Goal: Find specific page/section: Find specific page/section

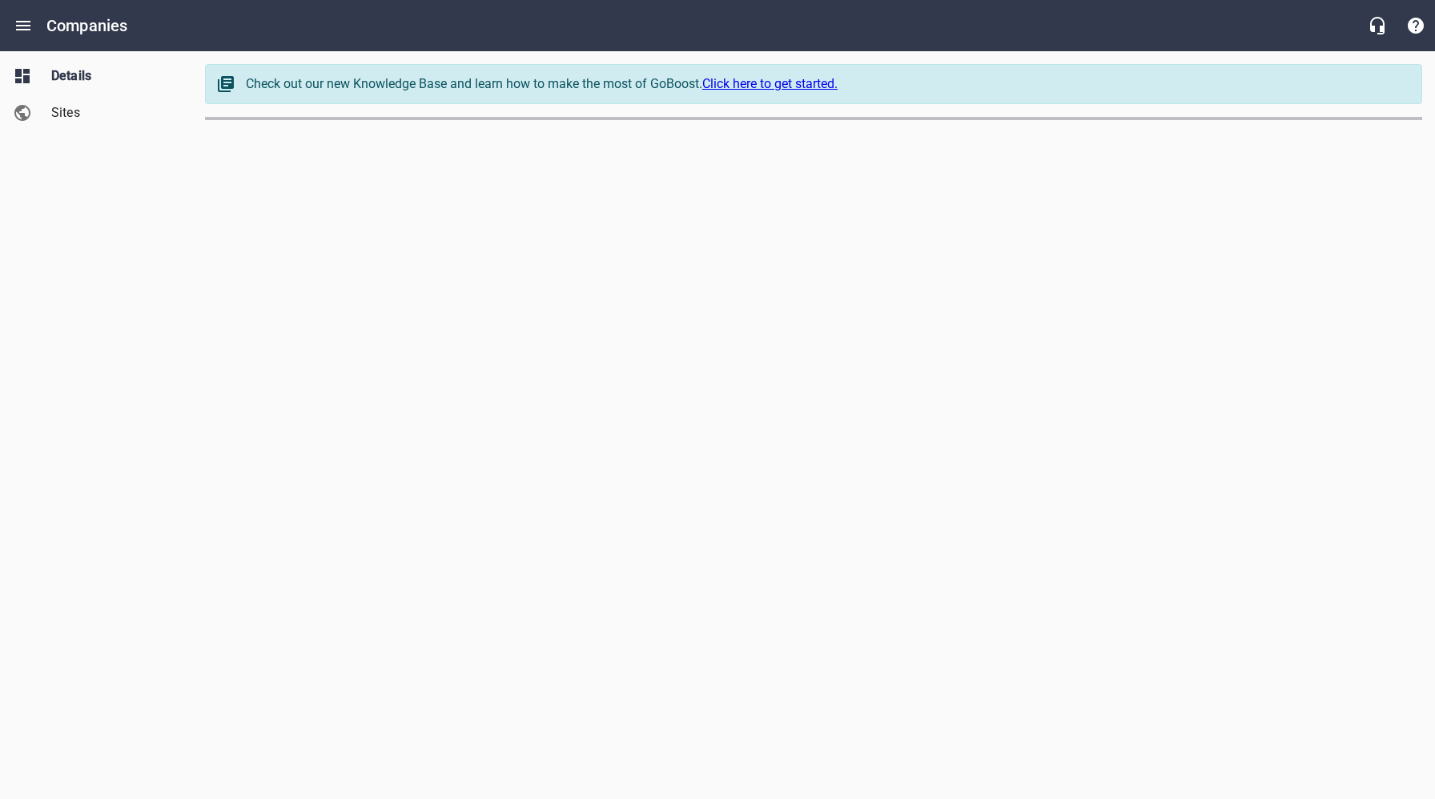
select select "[US_STATE]"
select select "62"
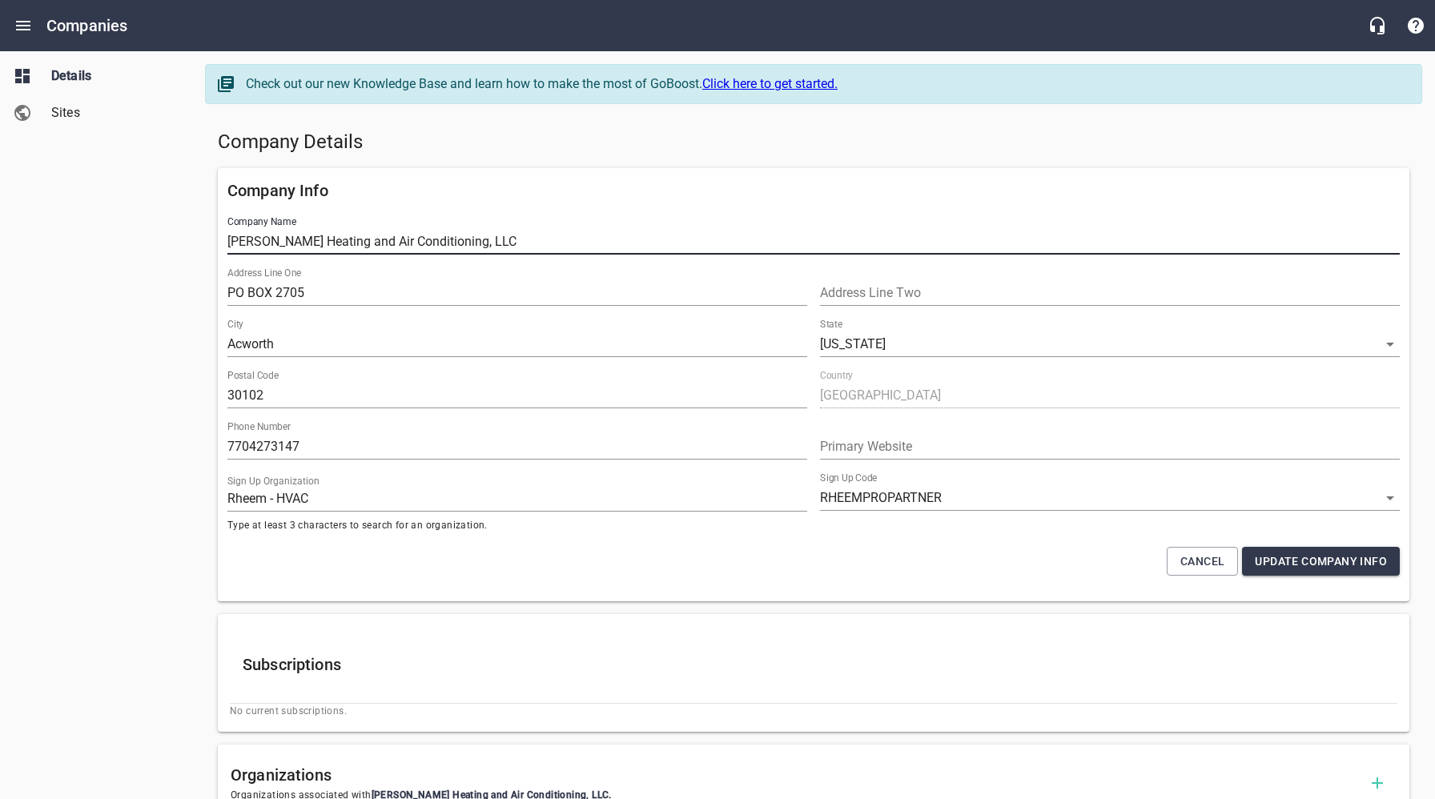
drag, startPoint x: 521, startPoint y: 241, endPoint x: 212, endPoint y: 239, distance: 309.1
click at [217, 239] on div "Company Info Company Name [PERSON_NAME] Heating and Air Conditioning, LLC Addre…" at bounding box center [813, 385] width 1204 height 446
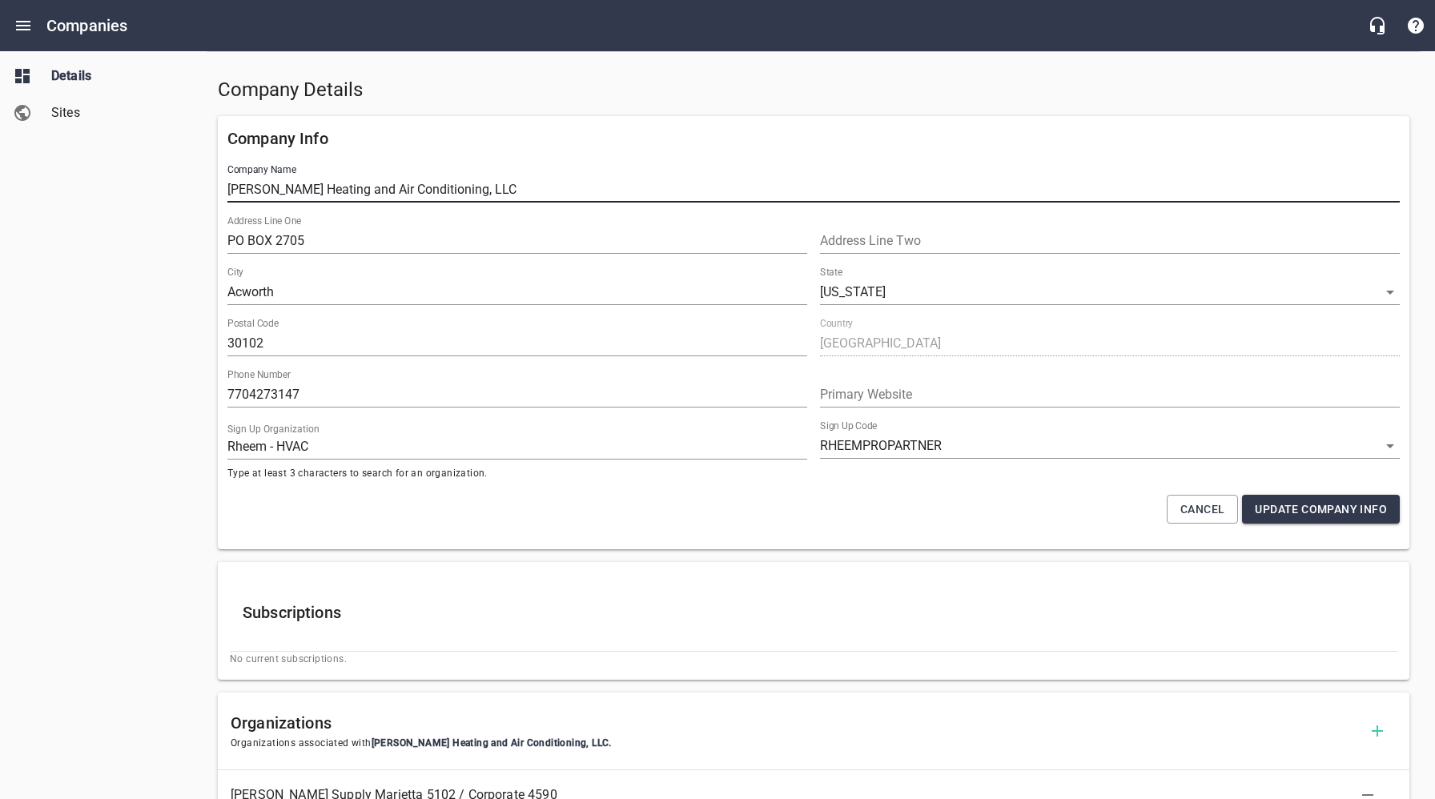
scroll to position [56, 0]
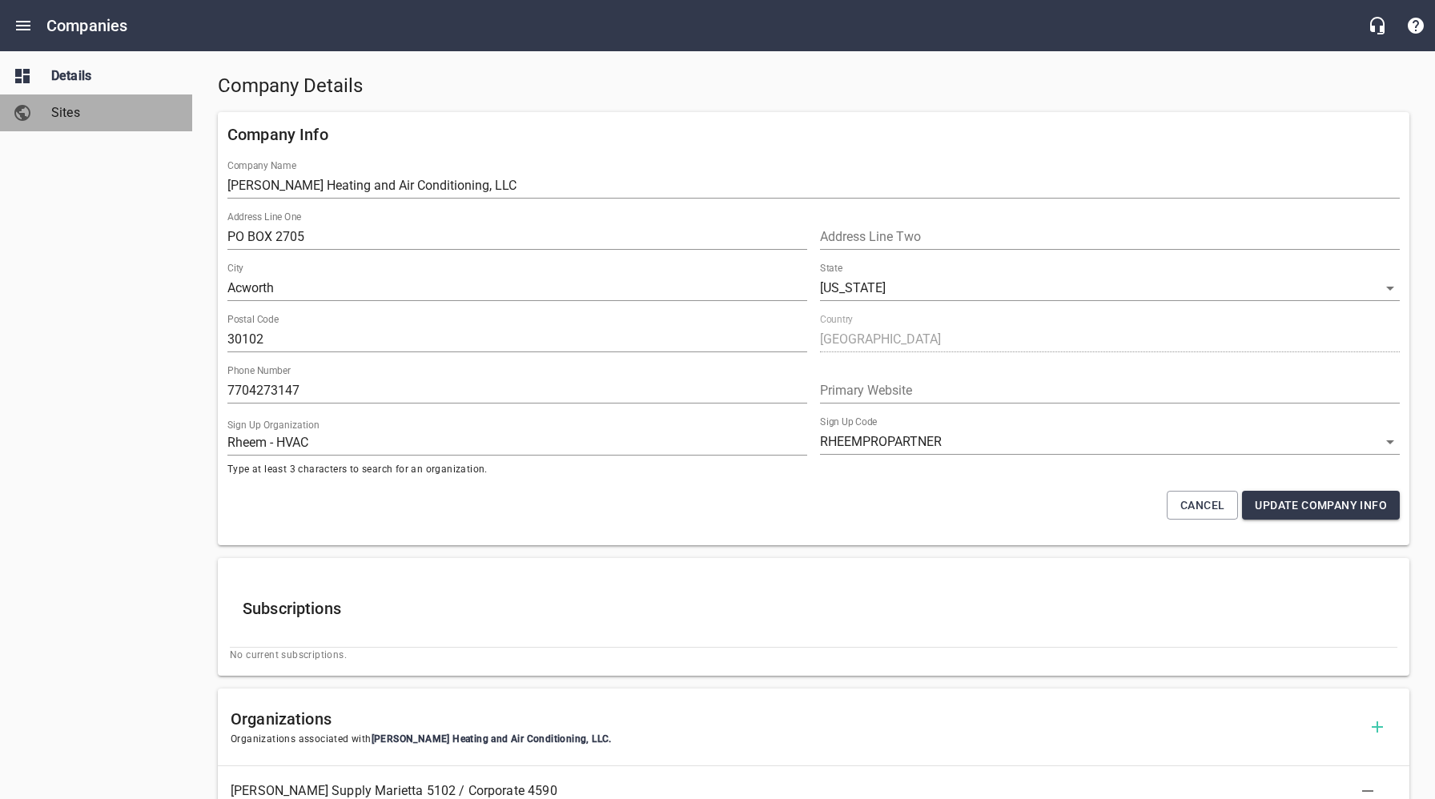
click at [75, 115] on span "Sites" at bounding box center [112, 112] width 122 height 19
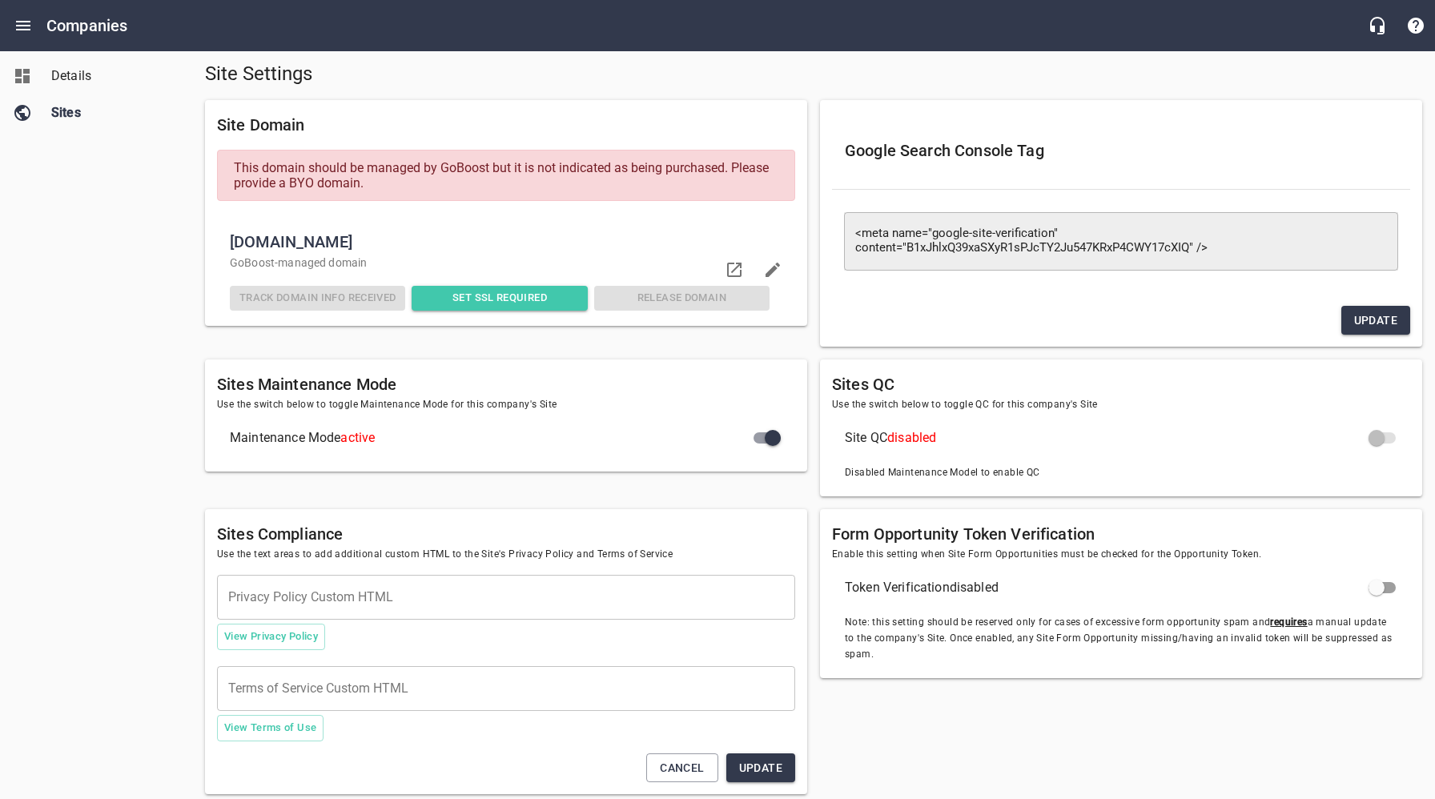
scroll to position [56, 0]
click at [78, 87] on link "Details" at bounding box center [96, 76] width 192 height 37
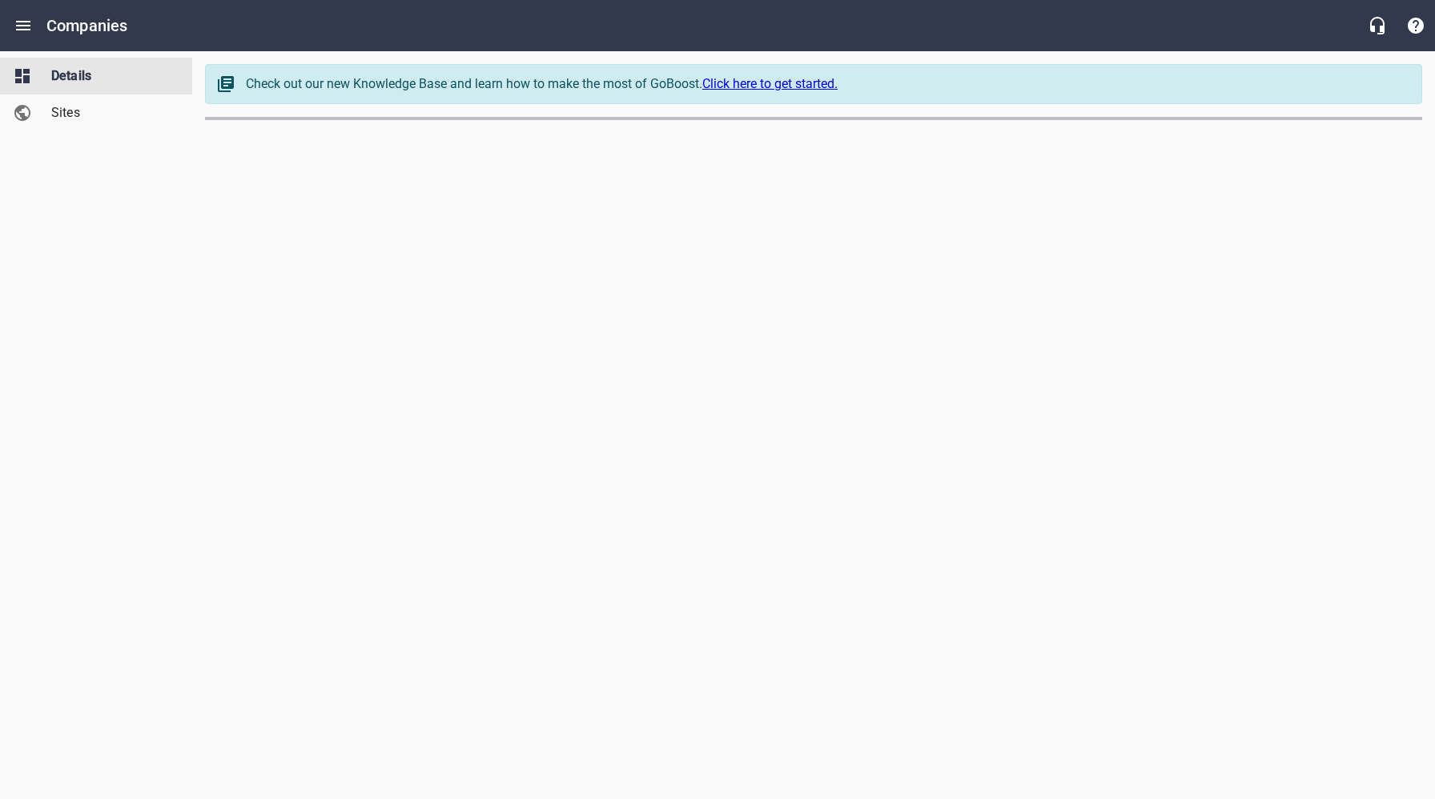
select select "[US_STATE]"
select select "62"
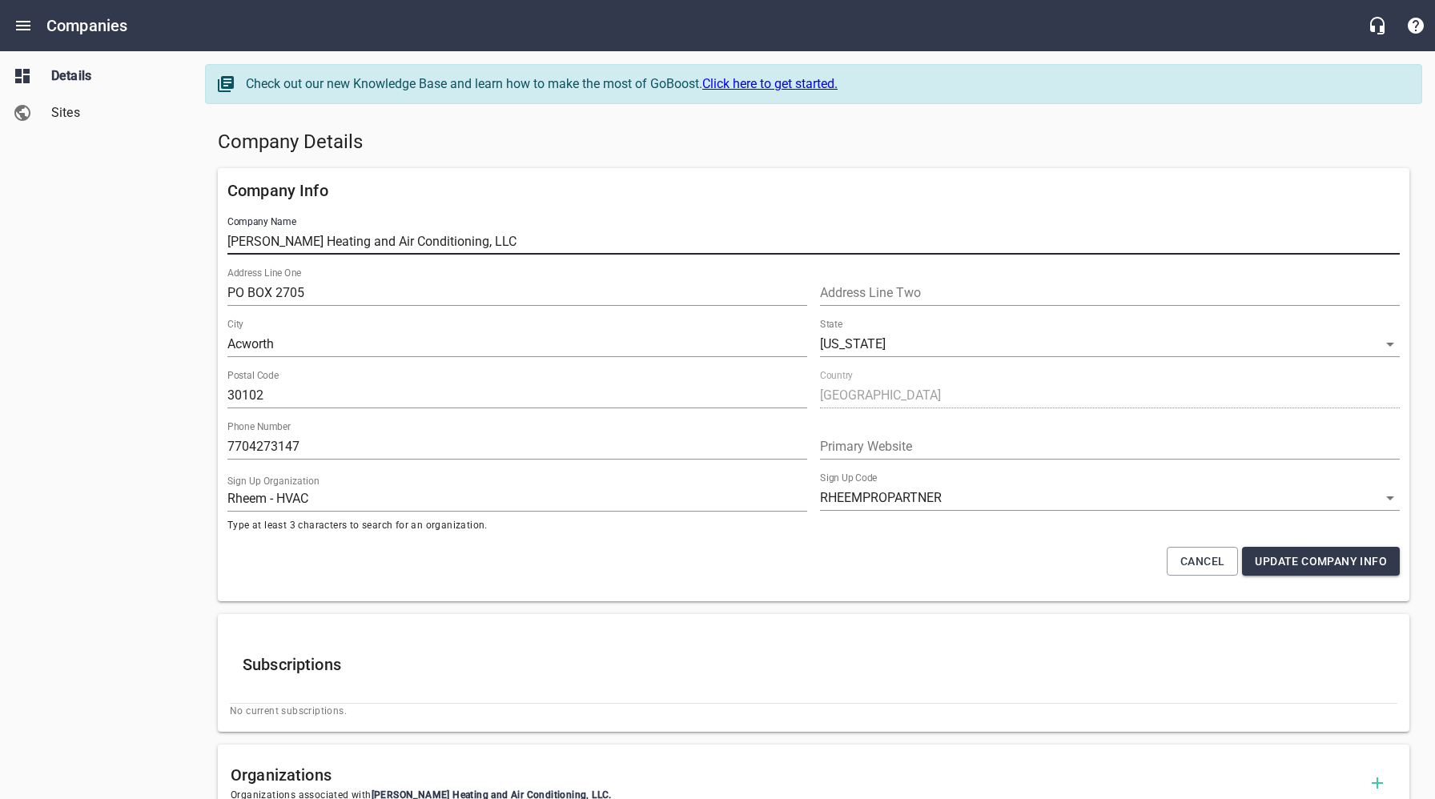
drag, startPoint x: 521, startPoint y: 239, endPoint x: 212, endPoint y: 243, distance: 308.3
click at [214, 243] on div "Company Info Company Name [PERSON_NAME] Heating and Air Conditioning, LLC Addre…" at bounding box center [813, 385] width 1204 height 446
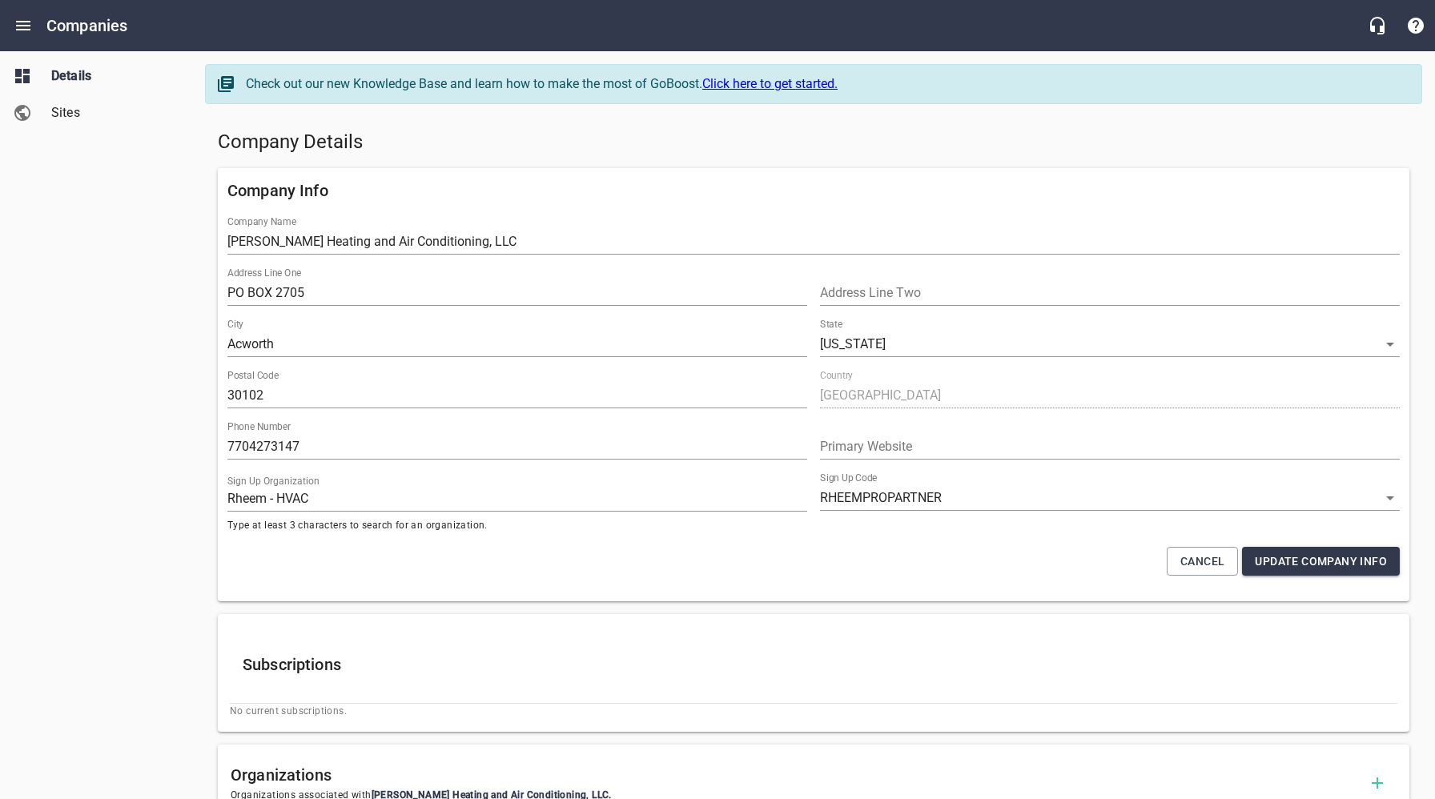
click at [660, 184] on h6 "Company Info" at bounding box center [813, 191] width 1172 height 26
click at [76, 116] on span "Sites" at bounding box center [112, 112] width 122 height 19
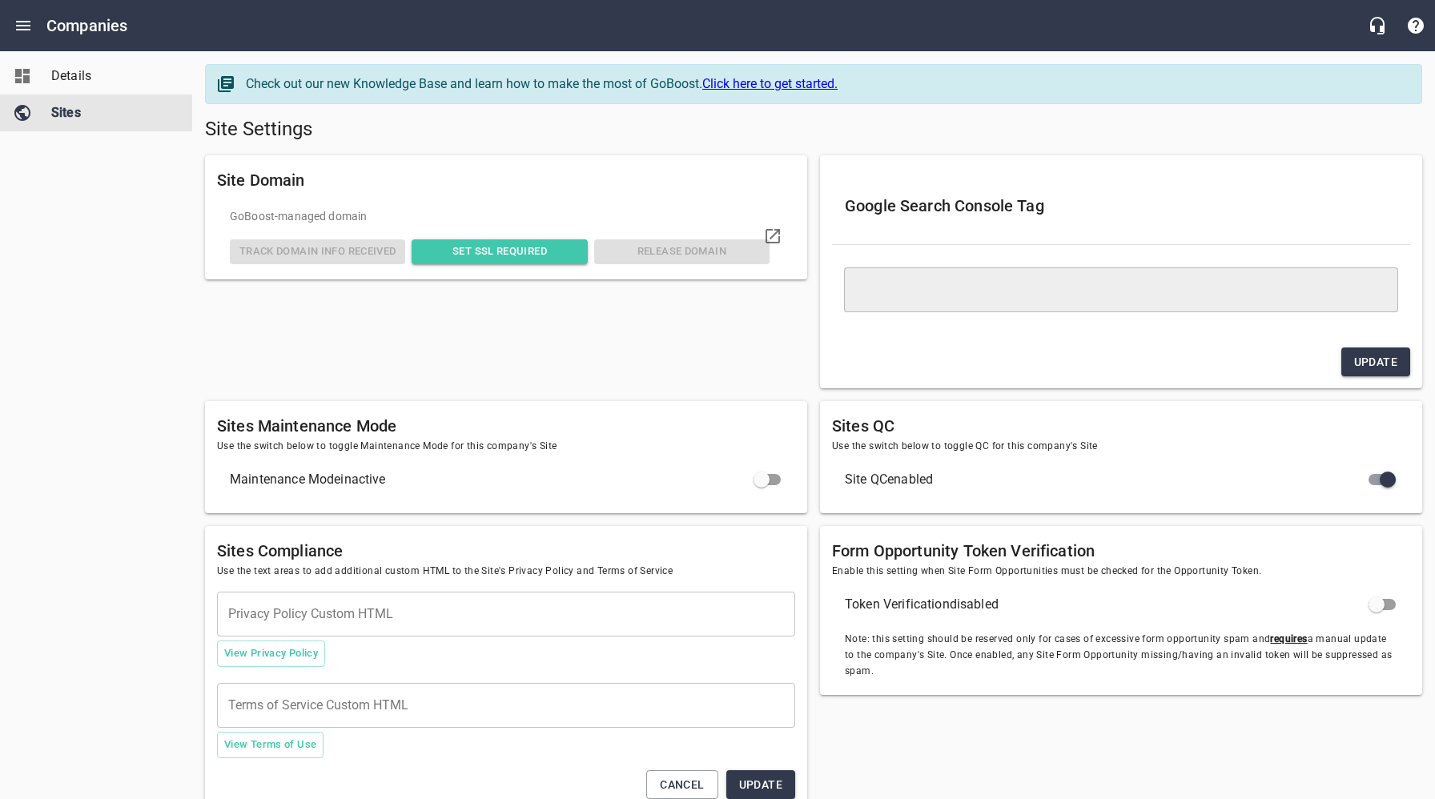
type textarea "<meta name="google-site-verification" content="B1xJhlxQ39xaSXyR1sPJcTY2Ju547KRx…"
checkbox input "true"
checkbox input "false"
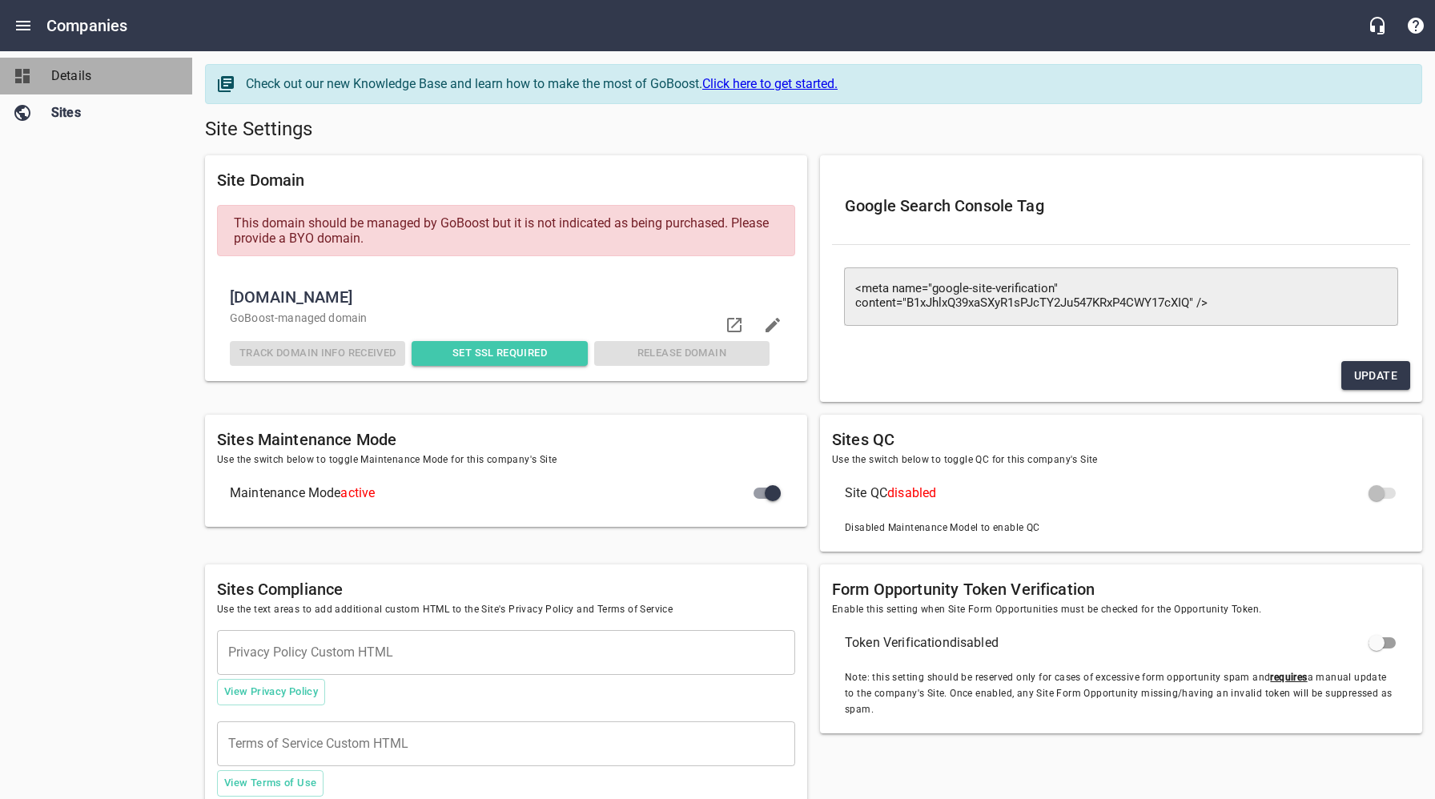
click at [50, 73] on div "Details" at bounding box center [112, 75] width 135 height 19
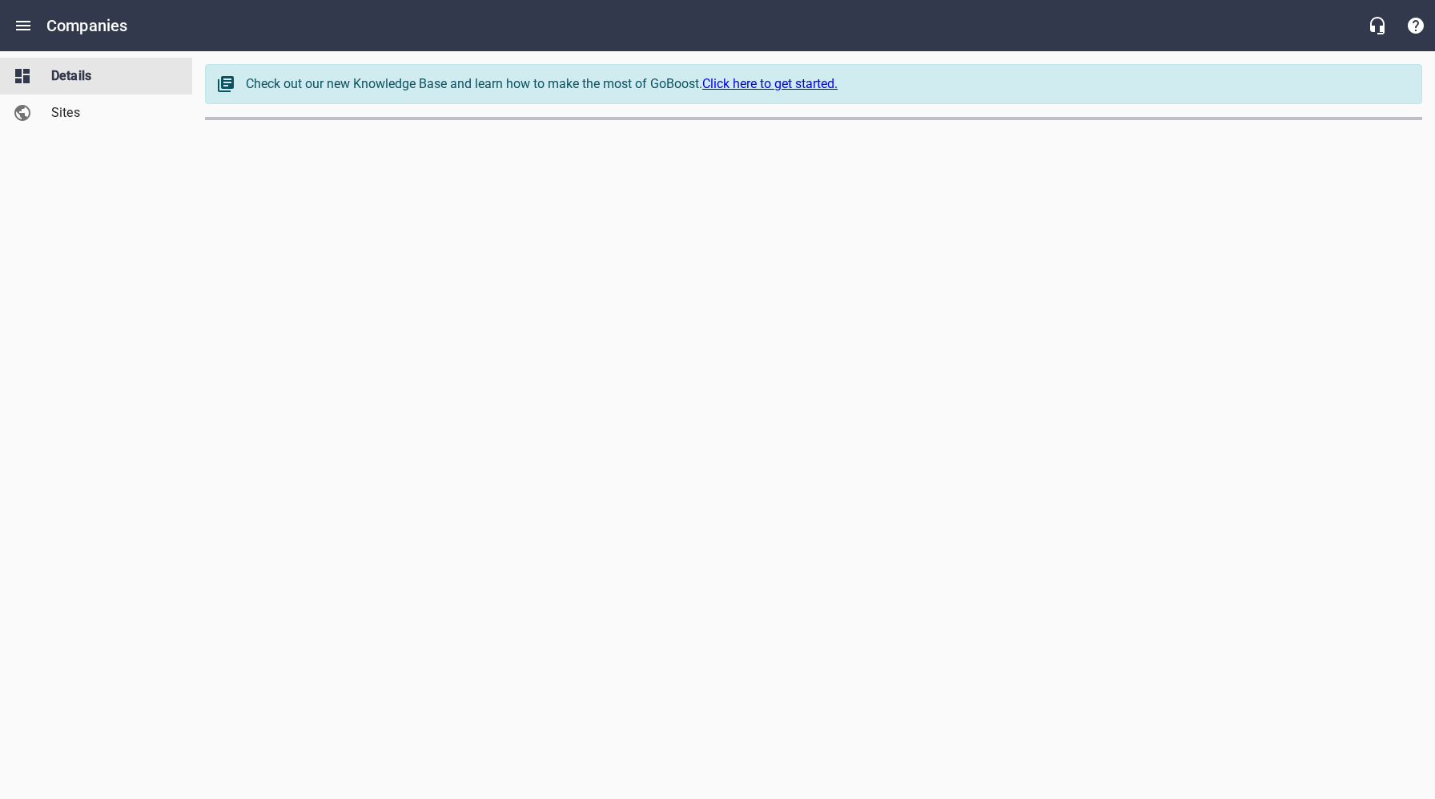
select select "[US_STATE]"
select select "62"
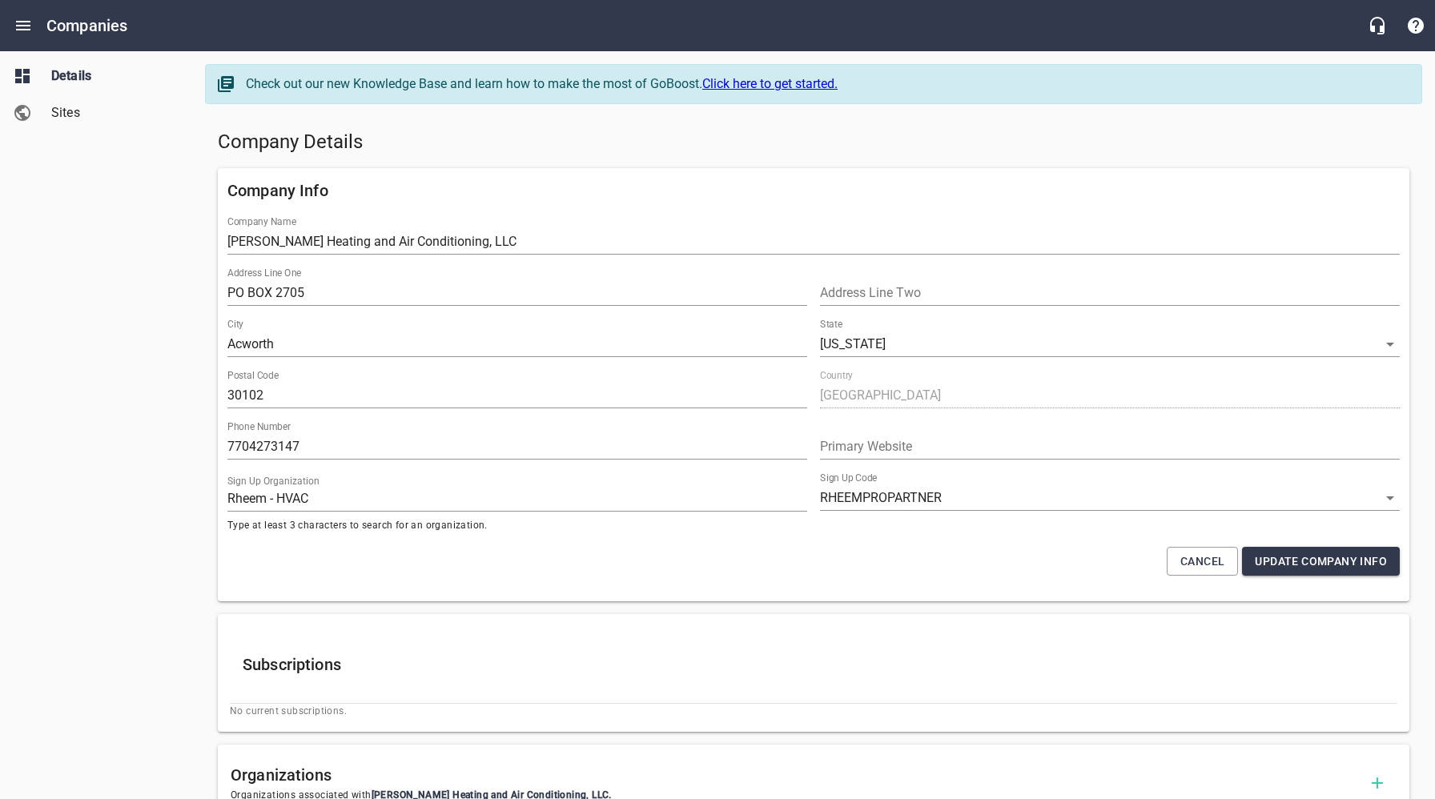
click at [478, 140] on h5 "Company Details" at bounding box center [814, 143] width 1192 height 26
click at [26, 26] on icon "Open drawer" at bounding box center [23, 26] width 14 height 10
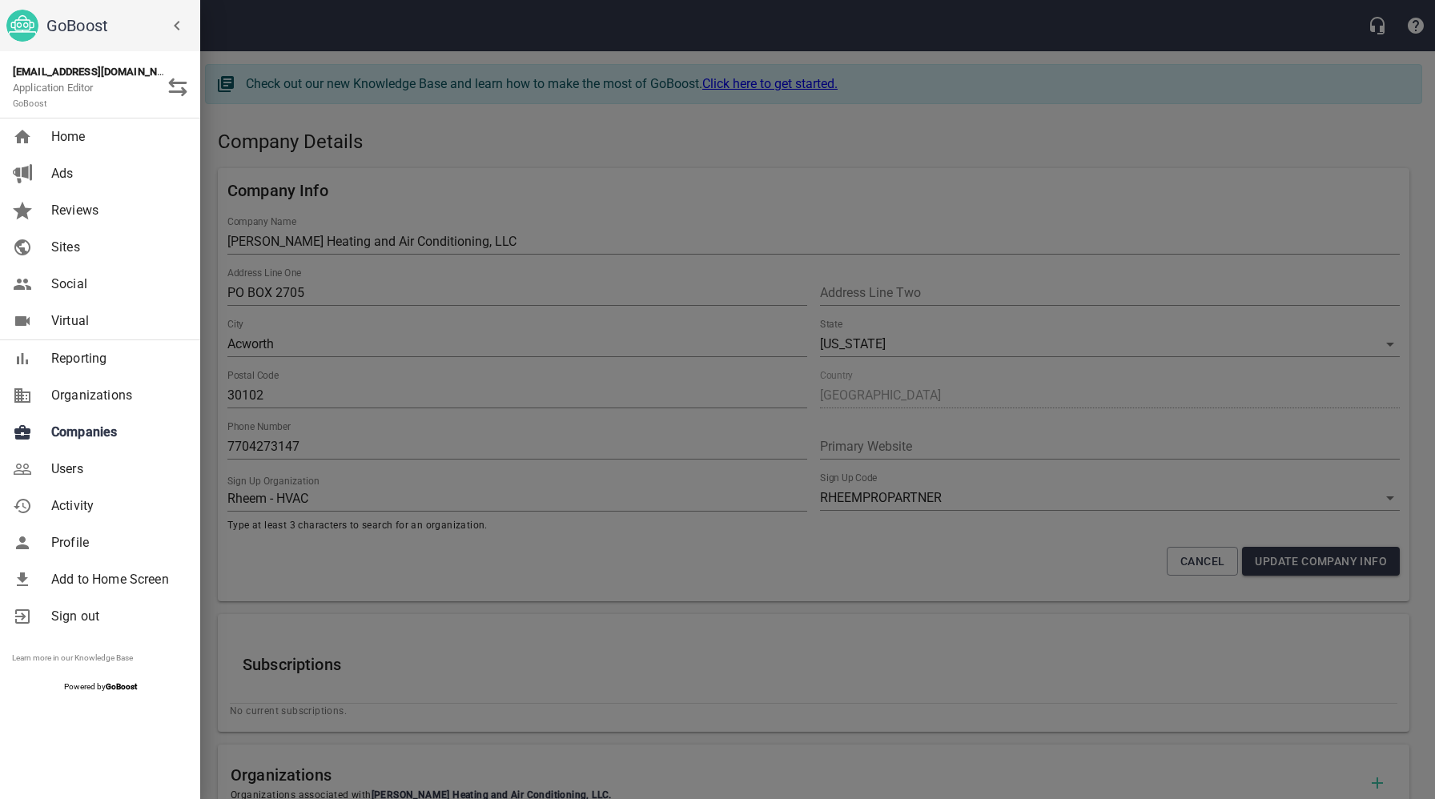
click at [90, 436] on span "Companies" at bounding box center [116, 432] width 130 height 19
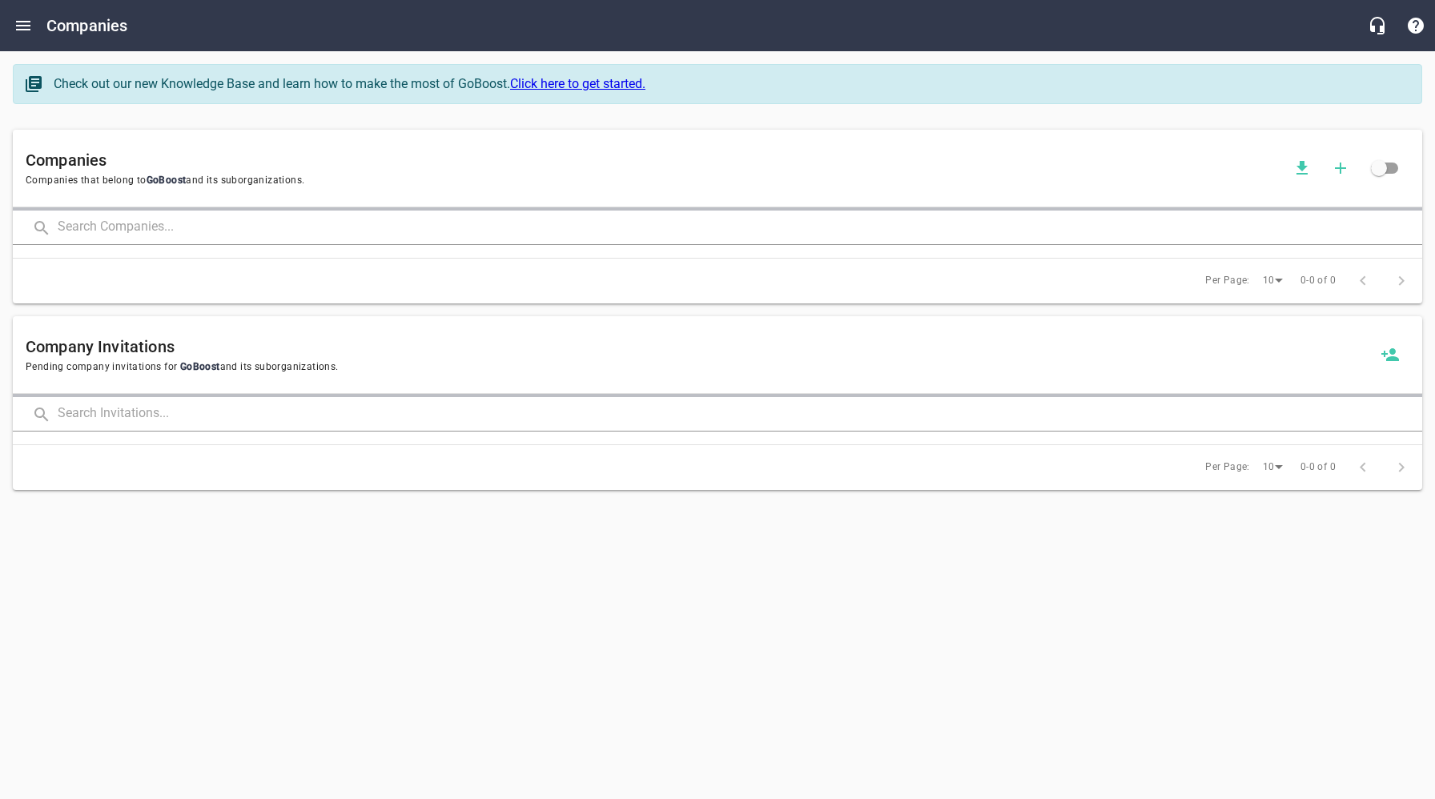
click at [259, 239] on input "text" at bounding box center [740, 228] width 1365 height 34
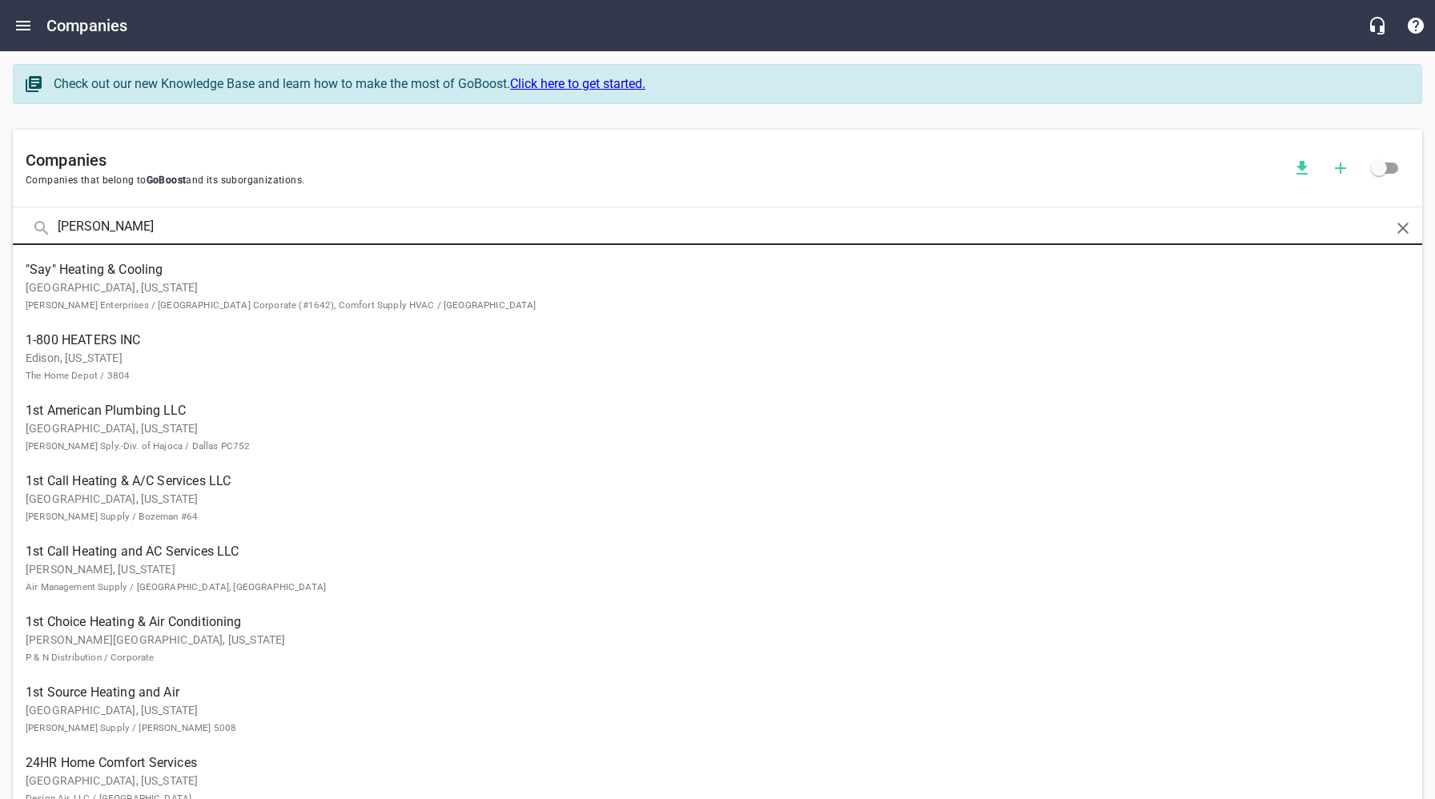
type input "[PERSON_NAME]"
click button at bounding box center [0, 0] width 0 height 0
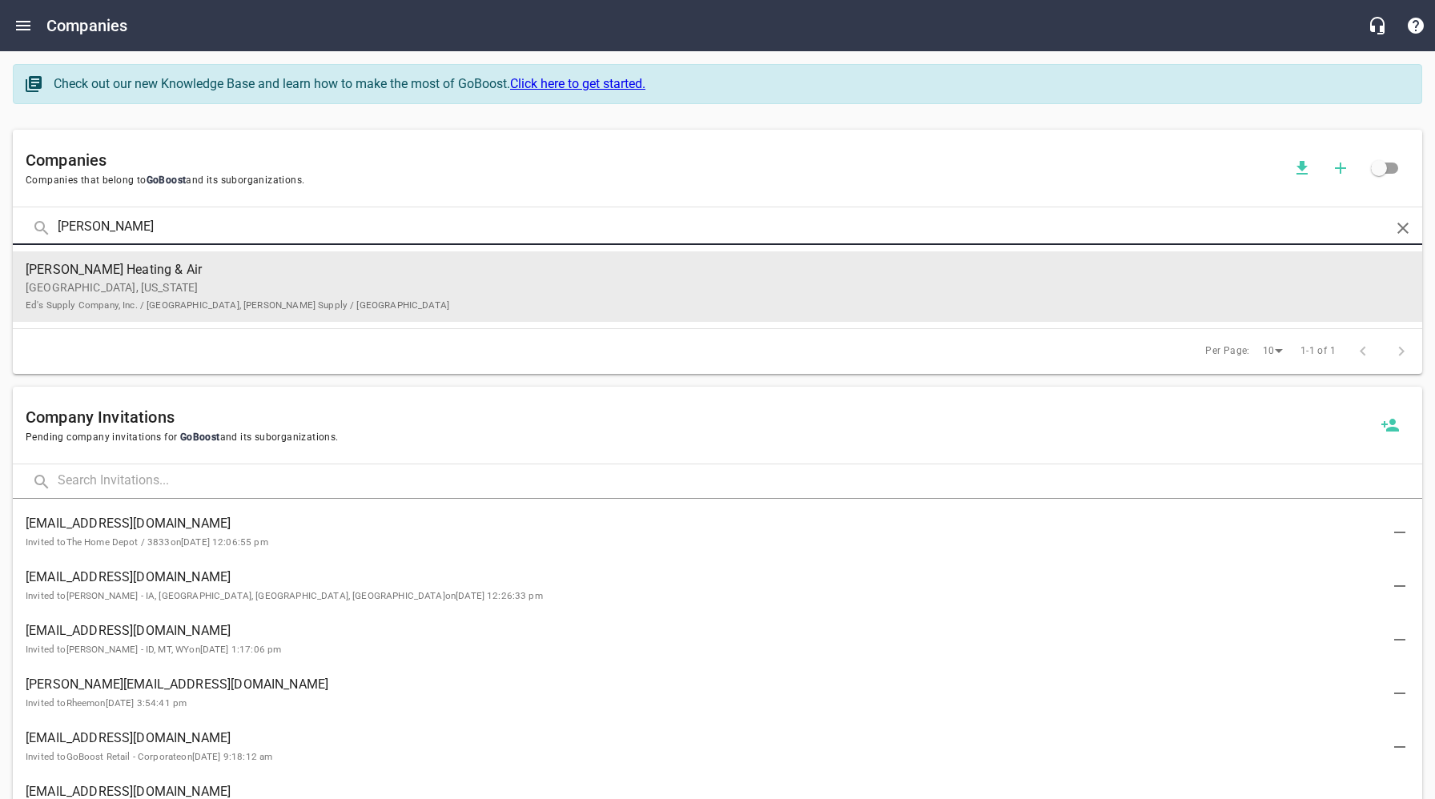
click at [226, 275] on span "[PERSON_NAME] Heating & Air" at bounding box center [705, 269] width 1358 height 19
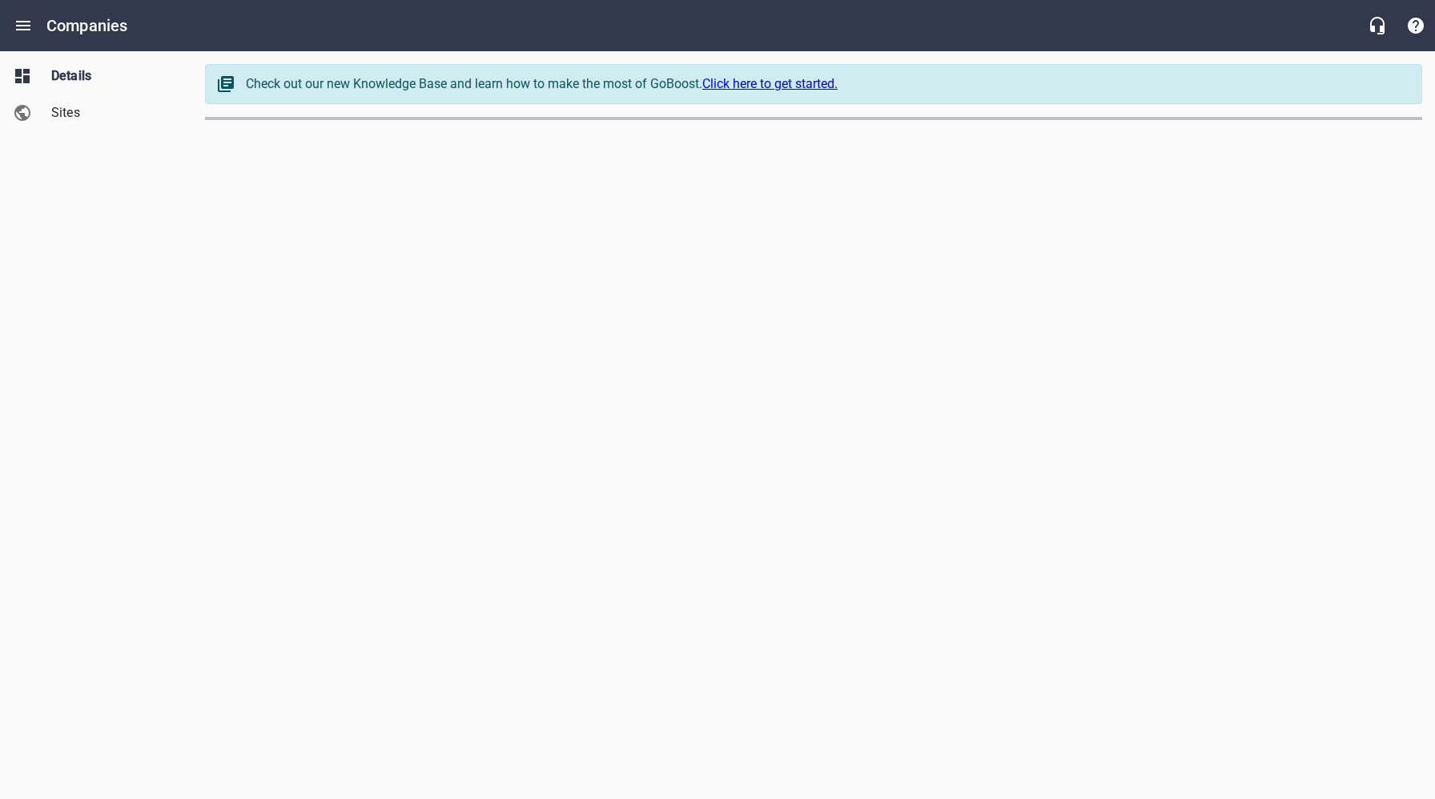
select select "[US_STATE]"
select select "4419"
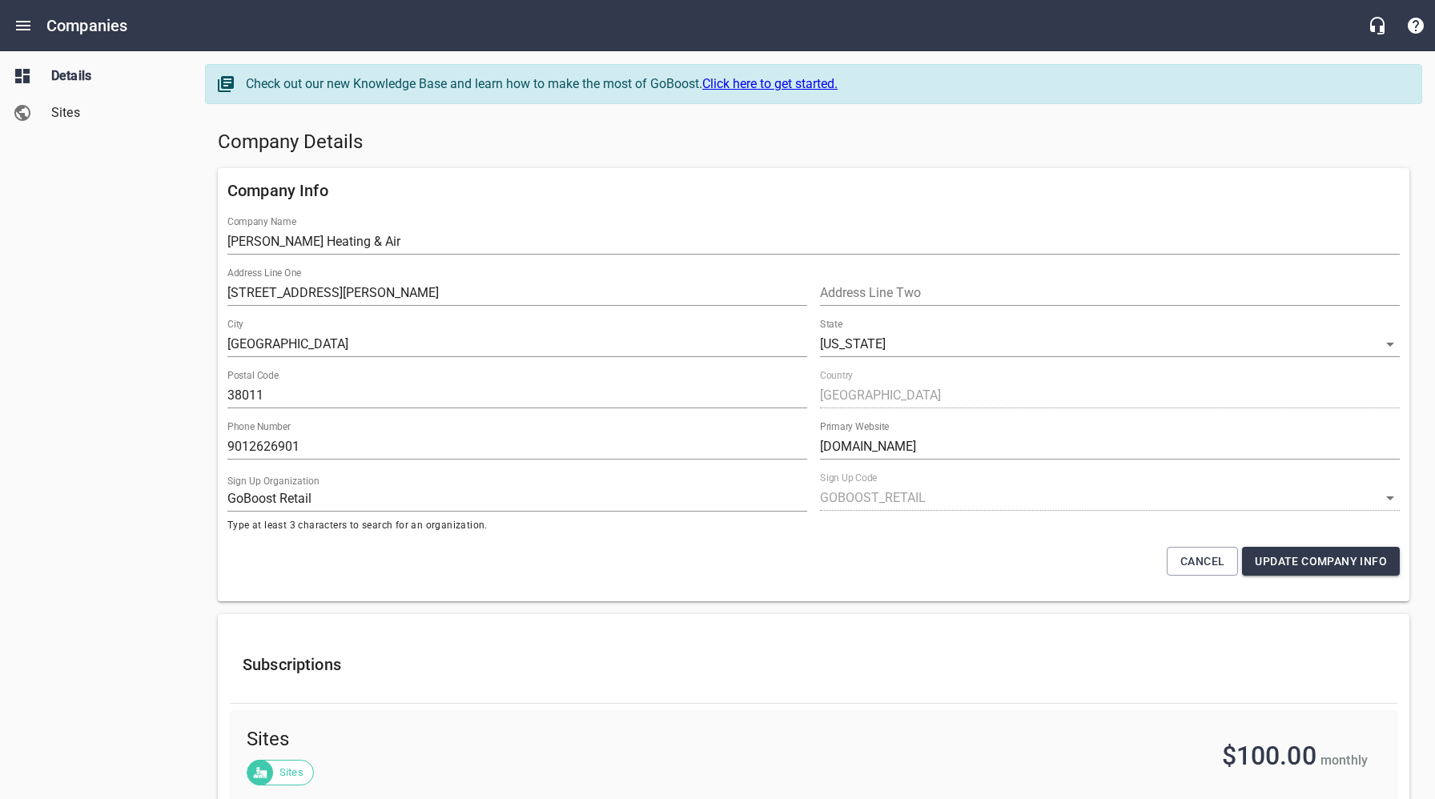
click at [55, 111] on span "Sites" at bounding box center [112, 112] width 122 height 19
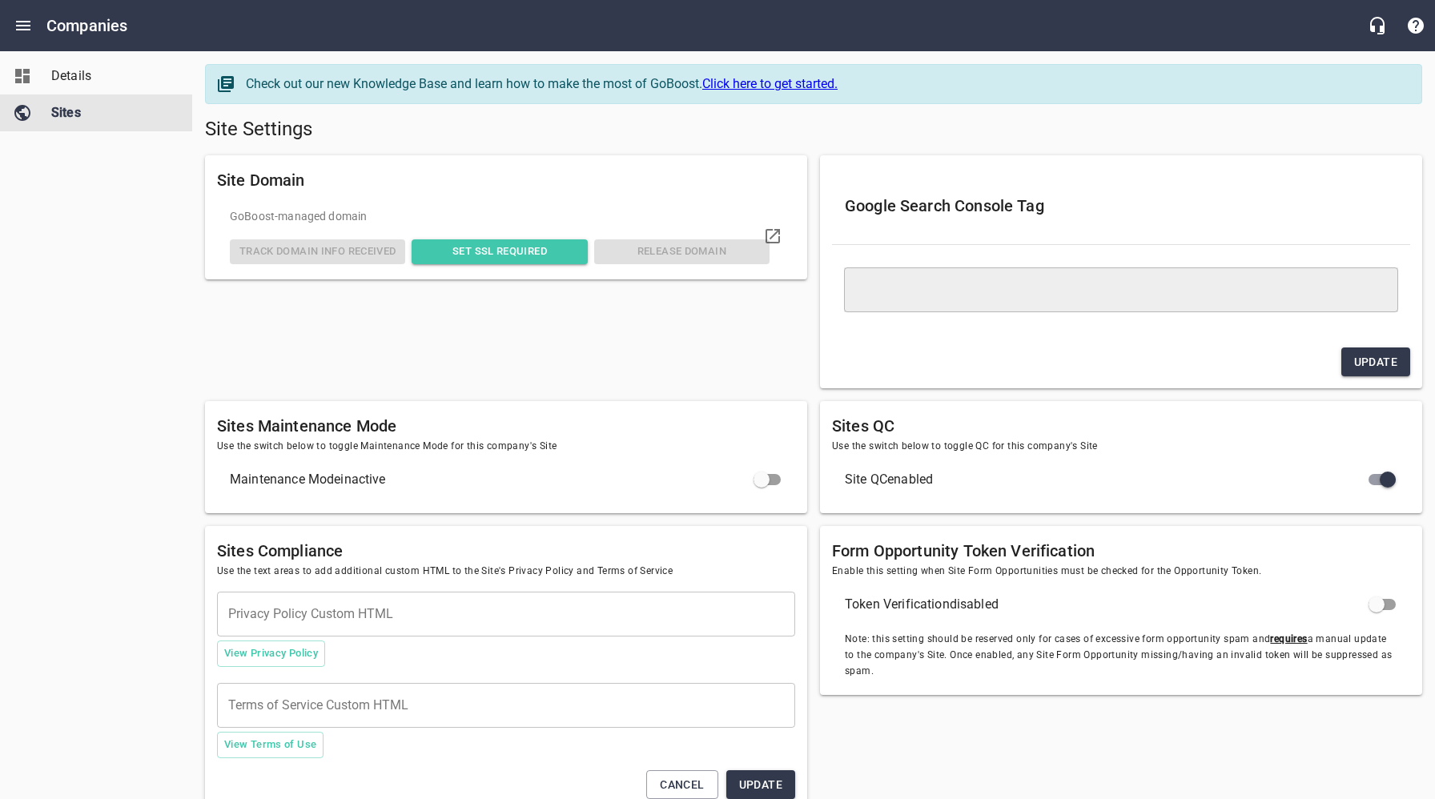
type textarea "<meta name="google-site-verification" content="qRIqHT_ngc0Awy3GDtvqb_8TG6URTRkh…"
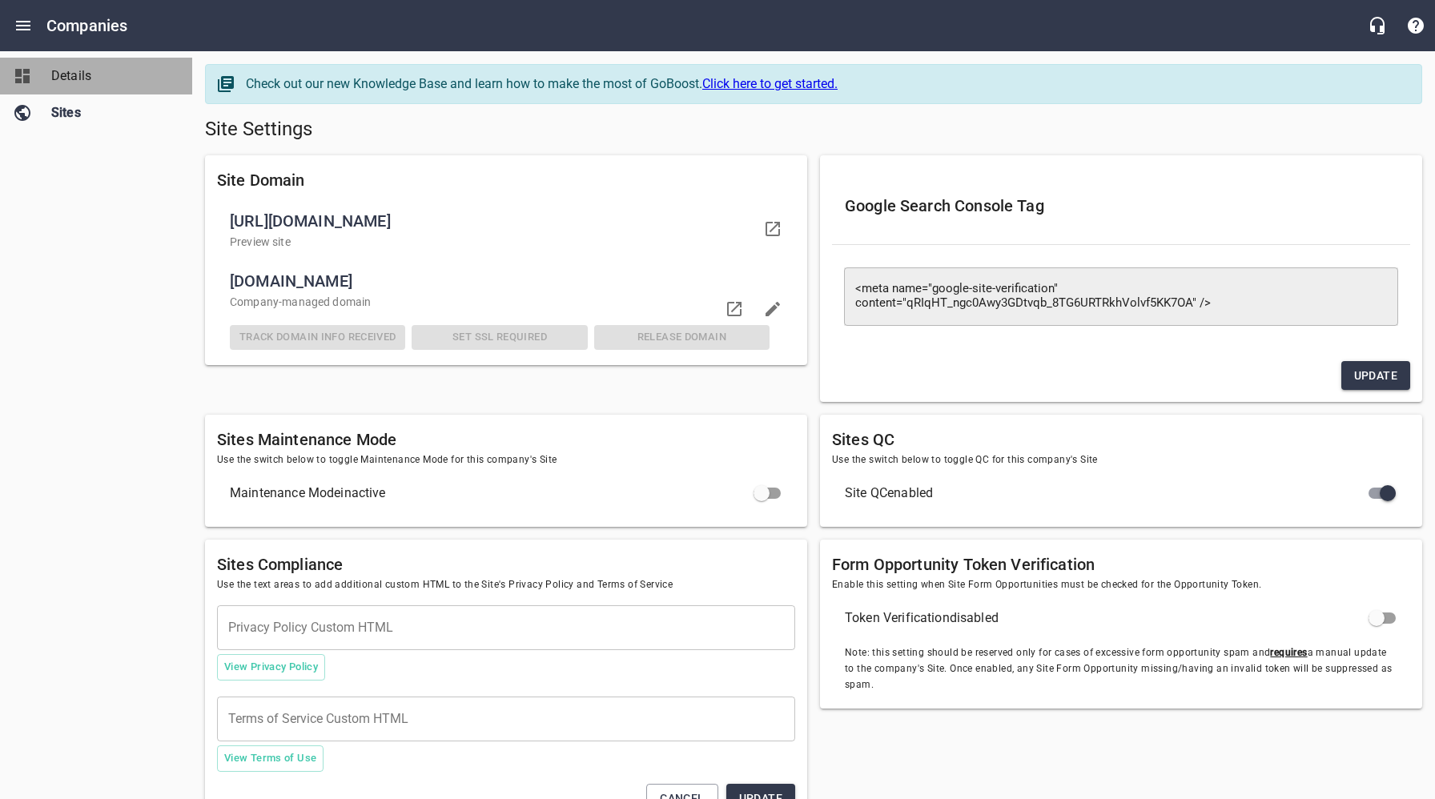
click at [78, 75] on span "Details" at bounding box center [112, 75] width 122 height 19
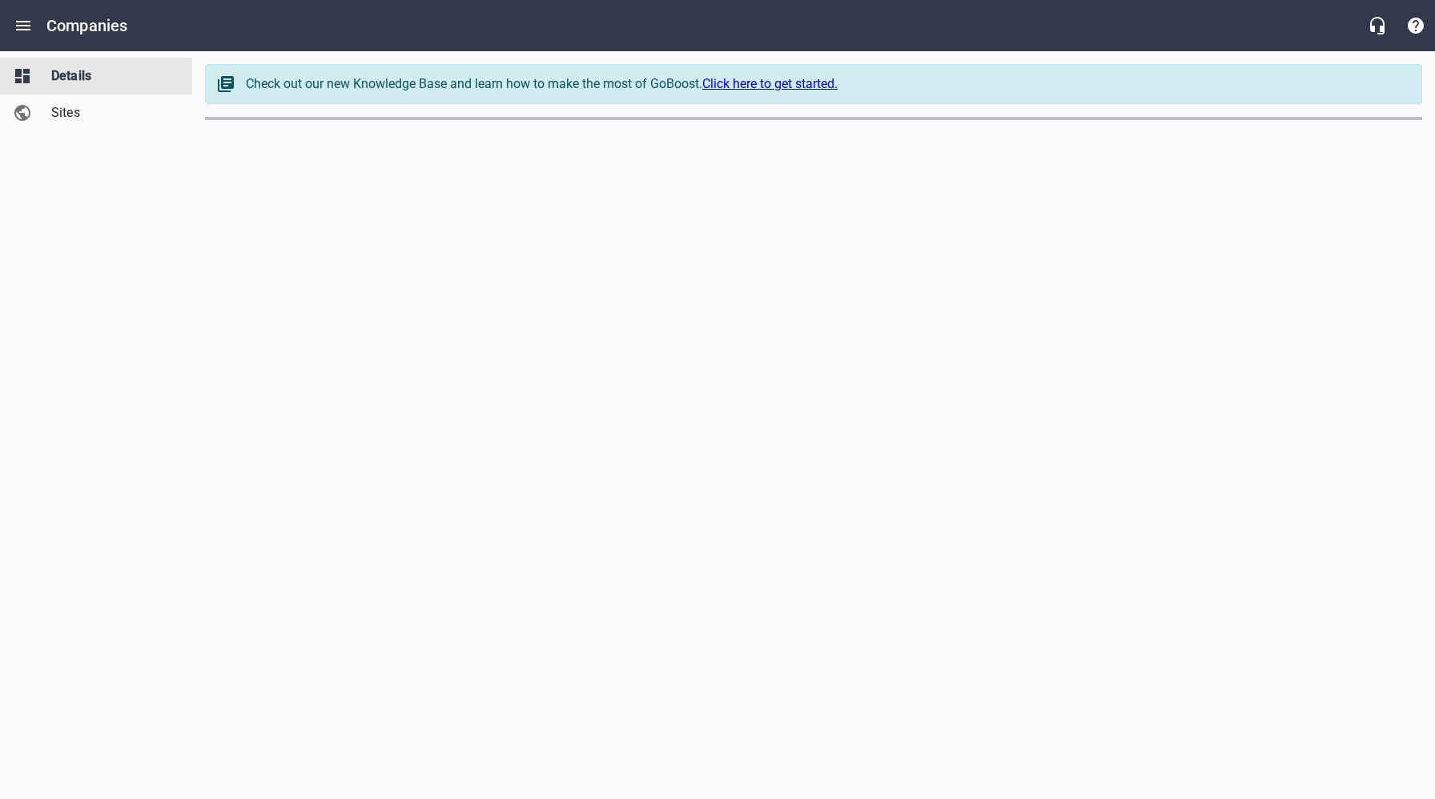
select select "[US_STATE]"
select select "4419"
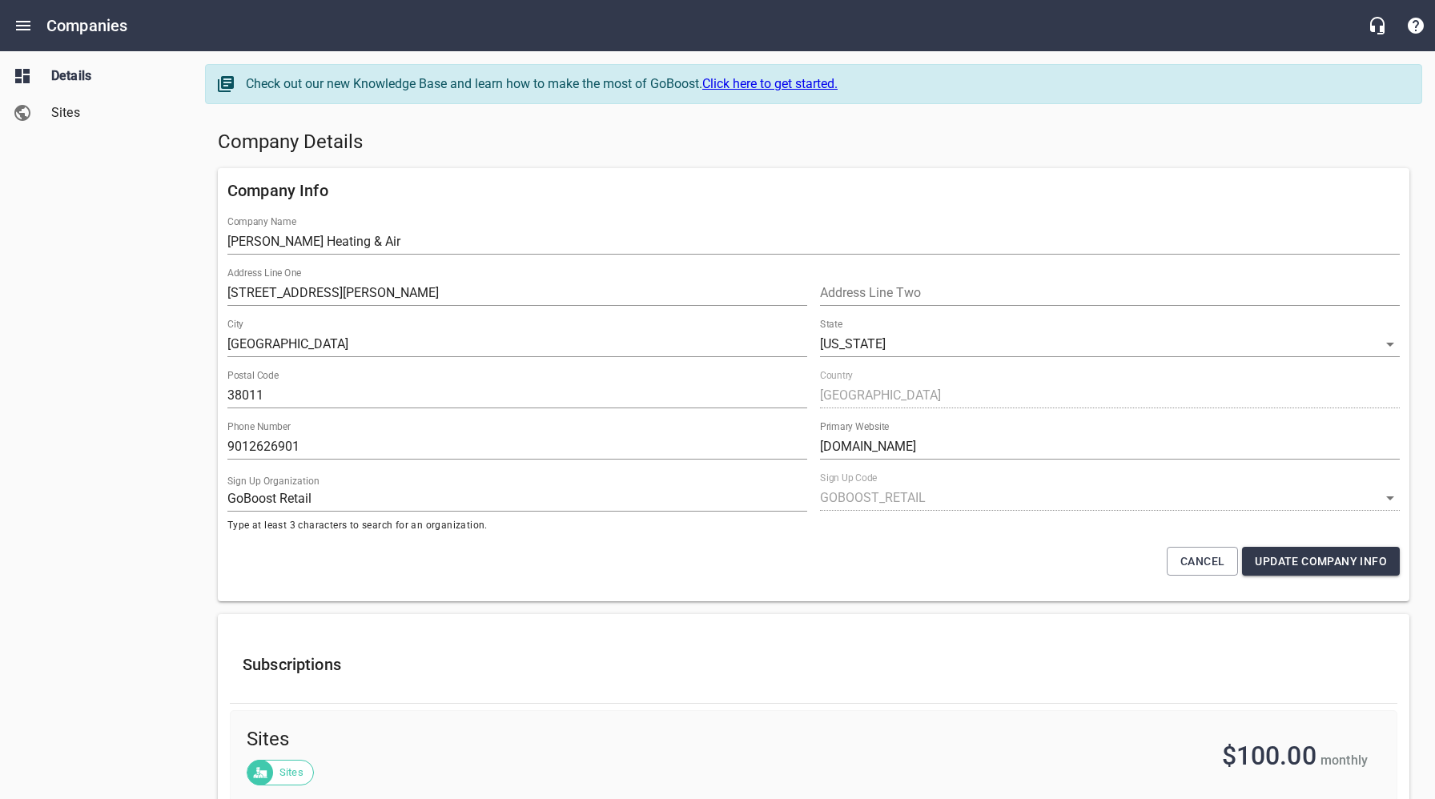
click at [118, 244] on div "Details Sites" at bounding box center [96, 399] width 193 height 799
click at [411, 143] on h5 "Company Details" at bounding box center [814, 143] width 1192 height 26
click at [776, 158] on div "Company Details" at bounding box center [813, 142] width 1204 height 38
